Goal: Navigation & Orientation: Find specific page/section

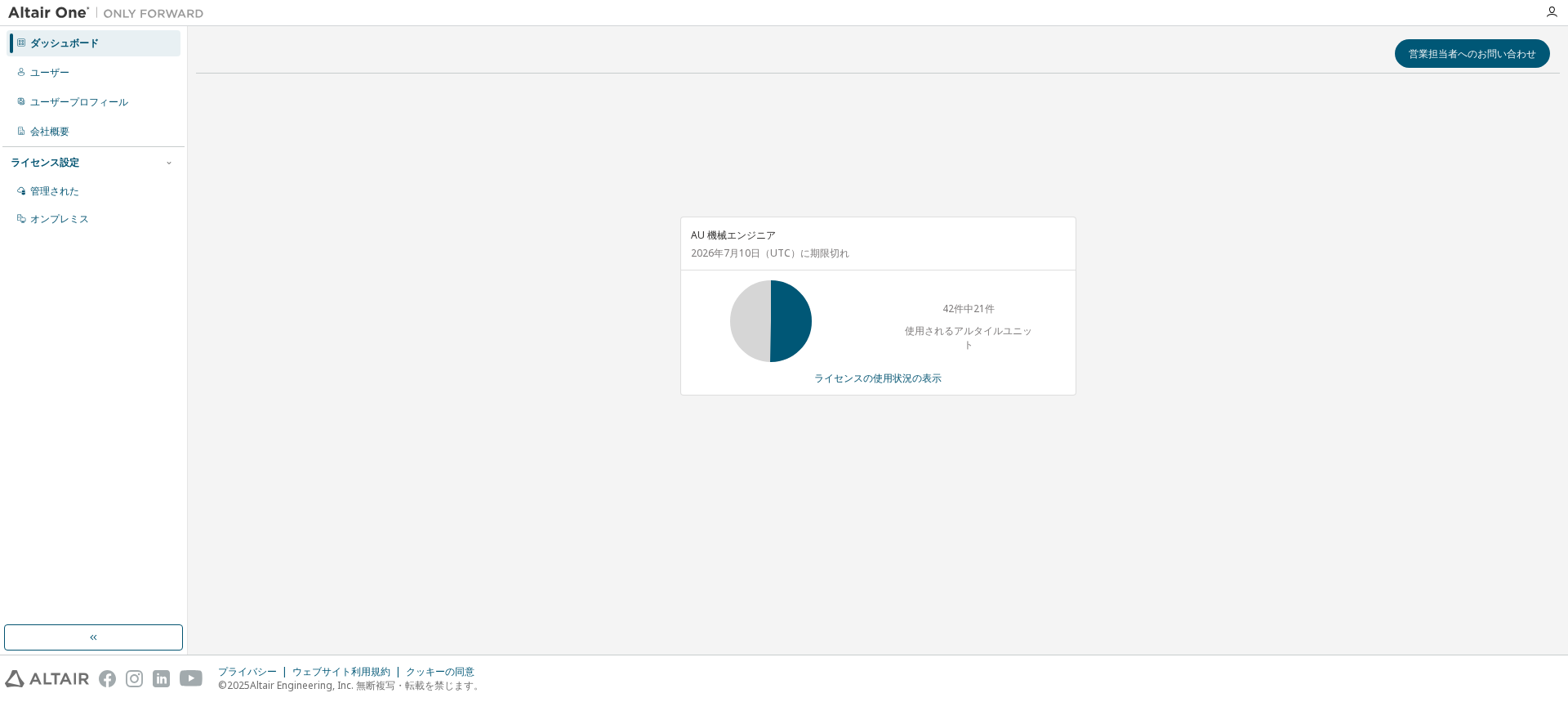
click at [471, 545] on div "営業担当者へのお問い合わせ AU 機械エンジニア [DATE] （UTC） に期限切れ 42件中21件 使用されるアルタイルユニット ライセンスの使用状況の表示" at bounding box center [877, 340] width 1364 height 612
click at [438, 288] on div "AU 機械エンジニア 2026年7月10日 （UTC） に期限切れ 42件中21件 使用されるアルタイルユニット ライセンスの使用状況の表示" at bounding box center [877, 315] width 1364 height 456
click at [1555, 12] on icon "button" at bounding box center [1551, 12] width 13 height 13
